Goal: Information Seeking & Learning: Learn about a topic

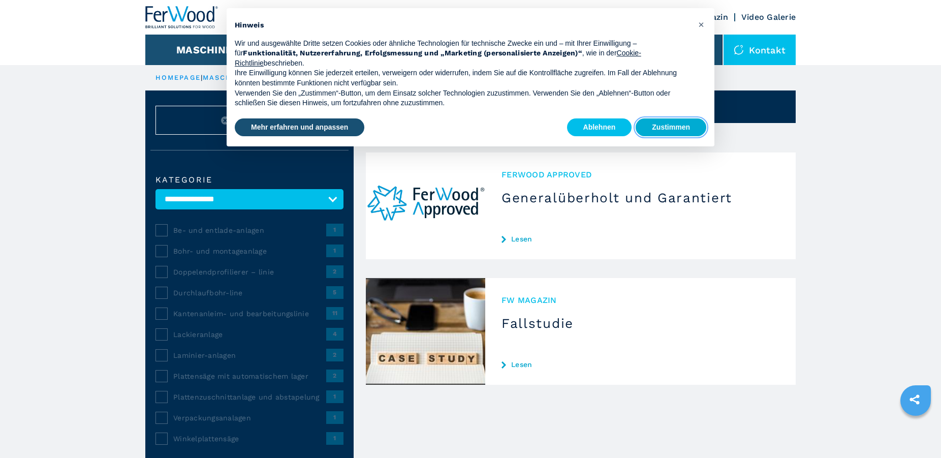
click at [649, 132] on button "Zustimmen" at bounding box center [671, 127] width 71 height 18
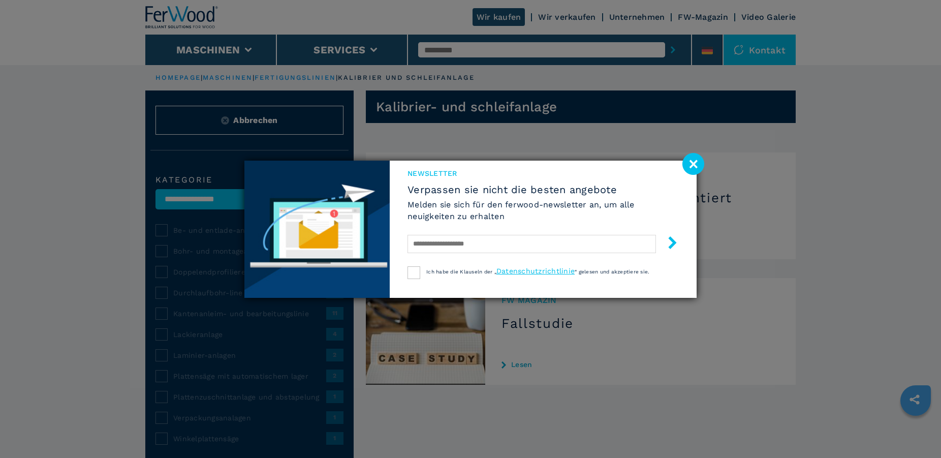
click at [693, 160] on image at bounding box center [694, 164] width 22 height 22
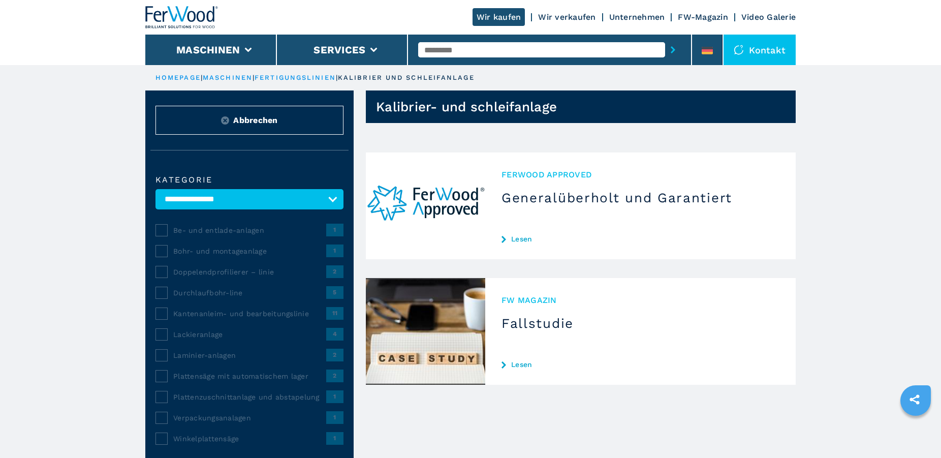
click at [522, 240] on link "Lesen" at bounding box center [641, 239] width 278 height 8
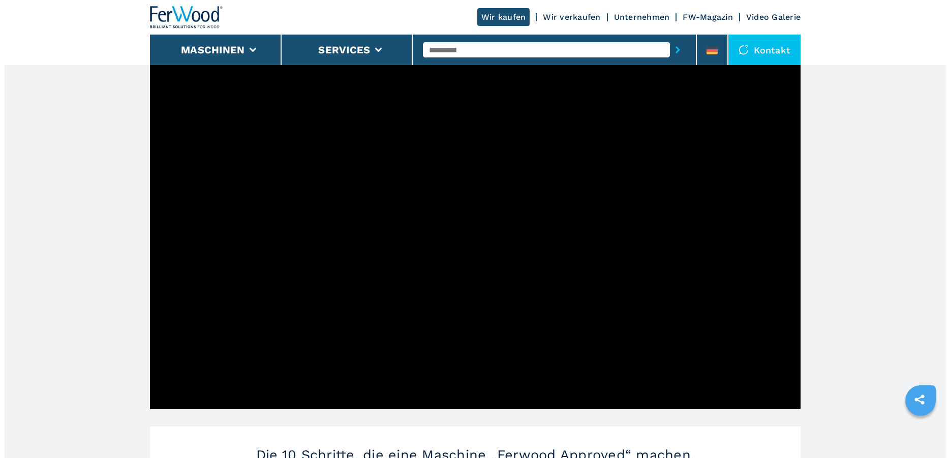
scroll to position [311, 0]
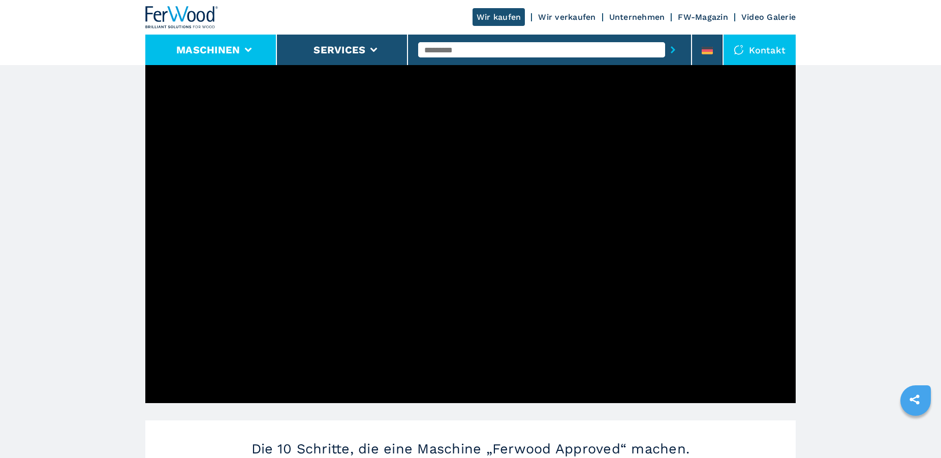
click at [231, 48] on button "Maschinen" at bounding box center [208, 50] width 64 height 12
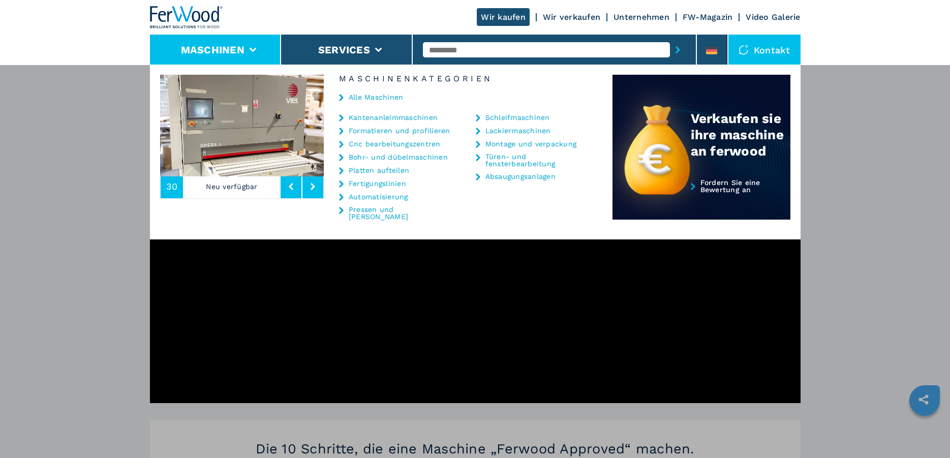
click at [502, 116] on link "Schleifmaschinen" at bounding box center [517, 117] width 65 height 7
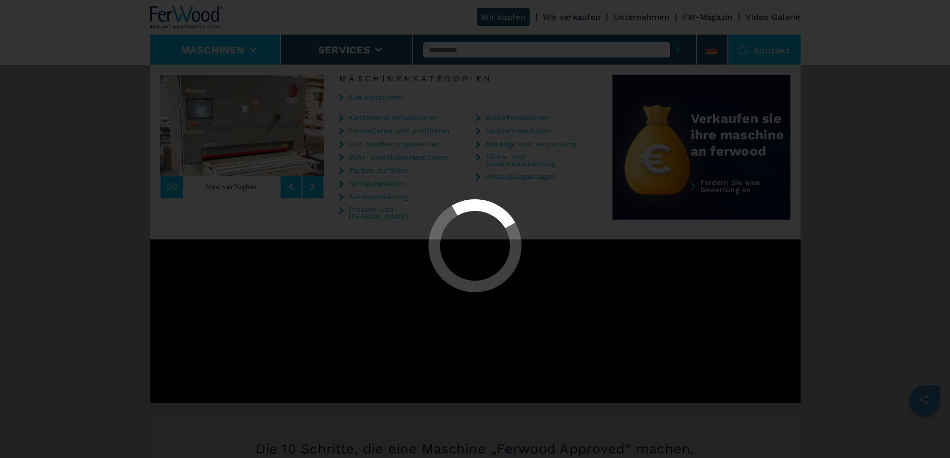
select select "**********"
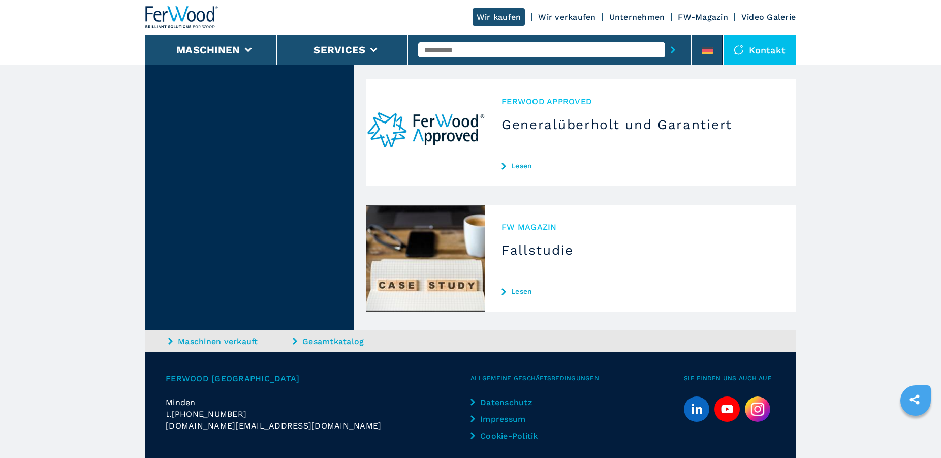
scroll to position [2444, 0]
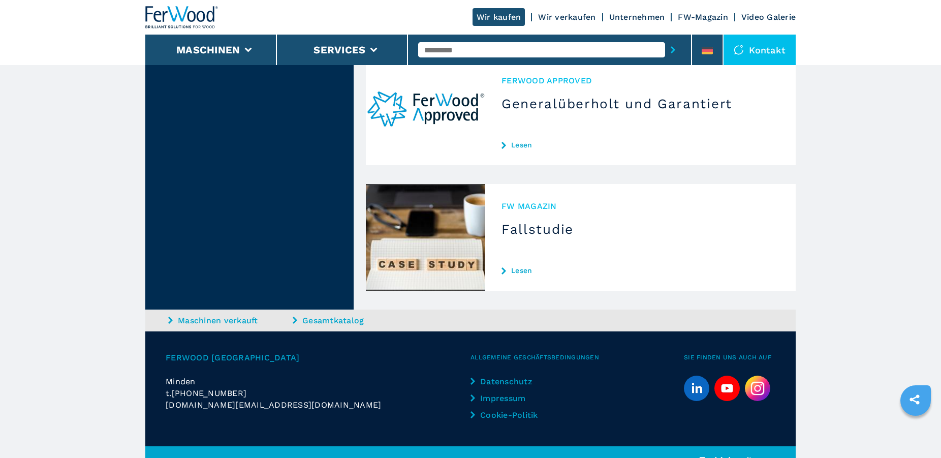
click at [504, 392] on link "Impressum" at bounding box center [513, 398] width 85 height 12
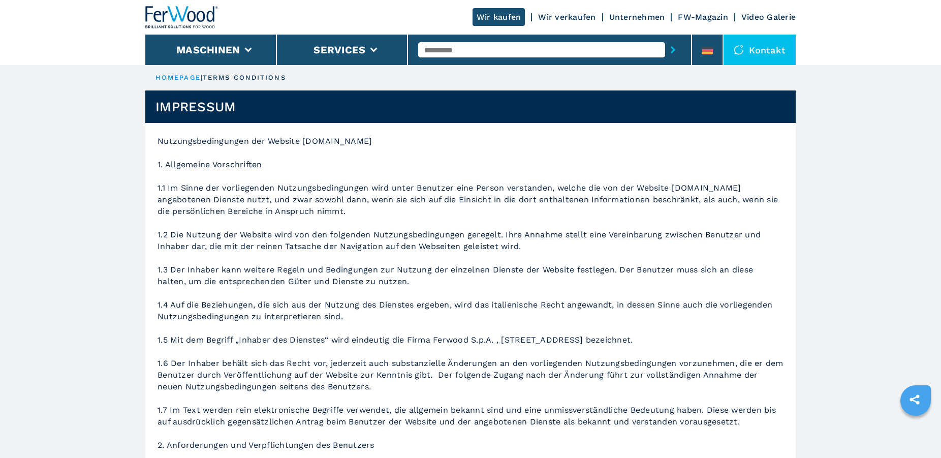
click at [748, 48] on div at bounding box center [741, 50] width 15 height 10
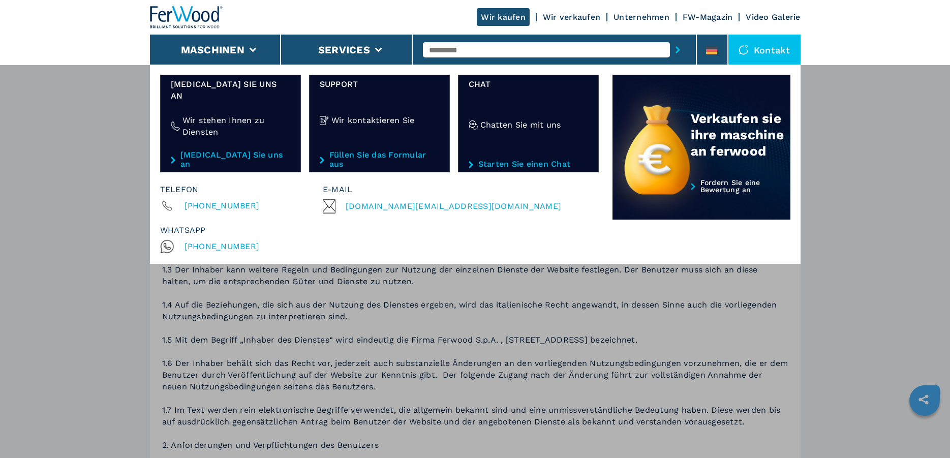
click at [632, 16] on link "Unternehmen" at bounding box center [642, 17] width 56 height 10
